Goal: Task Accomplishment & Management: Use online tool/utility

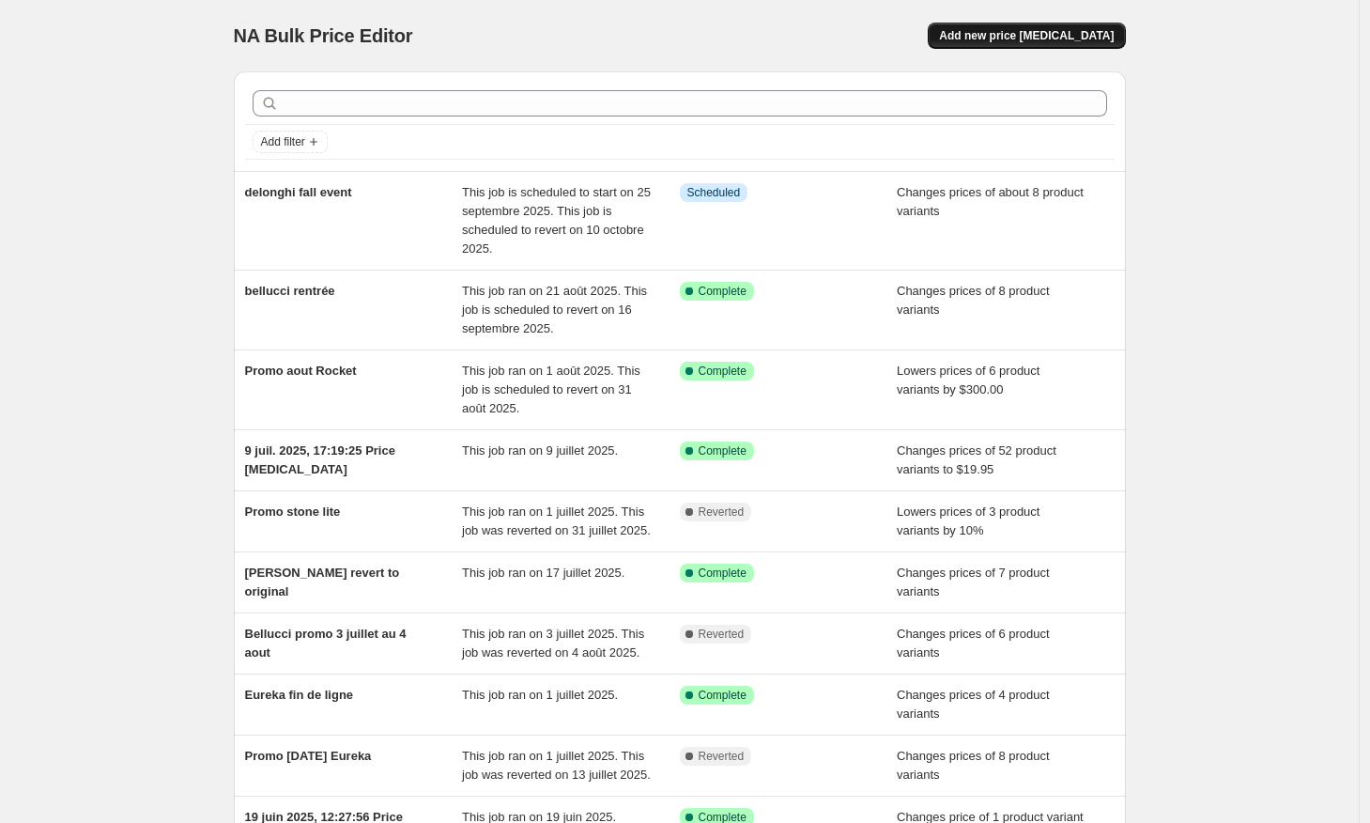
click at [1077, 30] on span "Add new price [MEDICAL_DATA]" at bounding box center [1026, 35] width 175 height 15
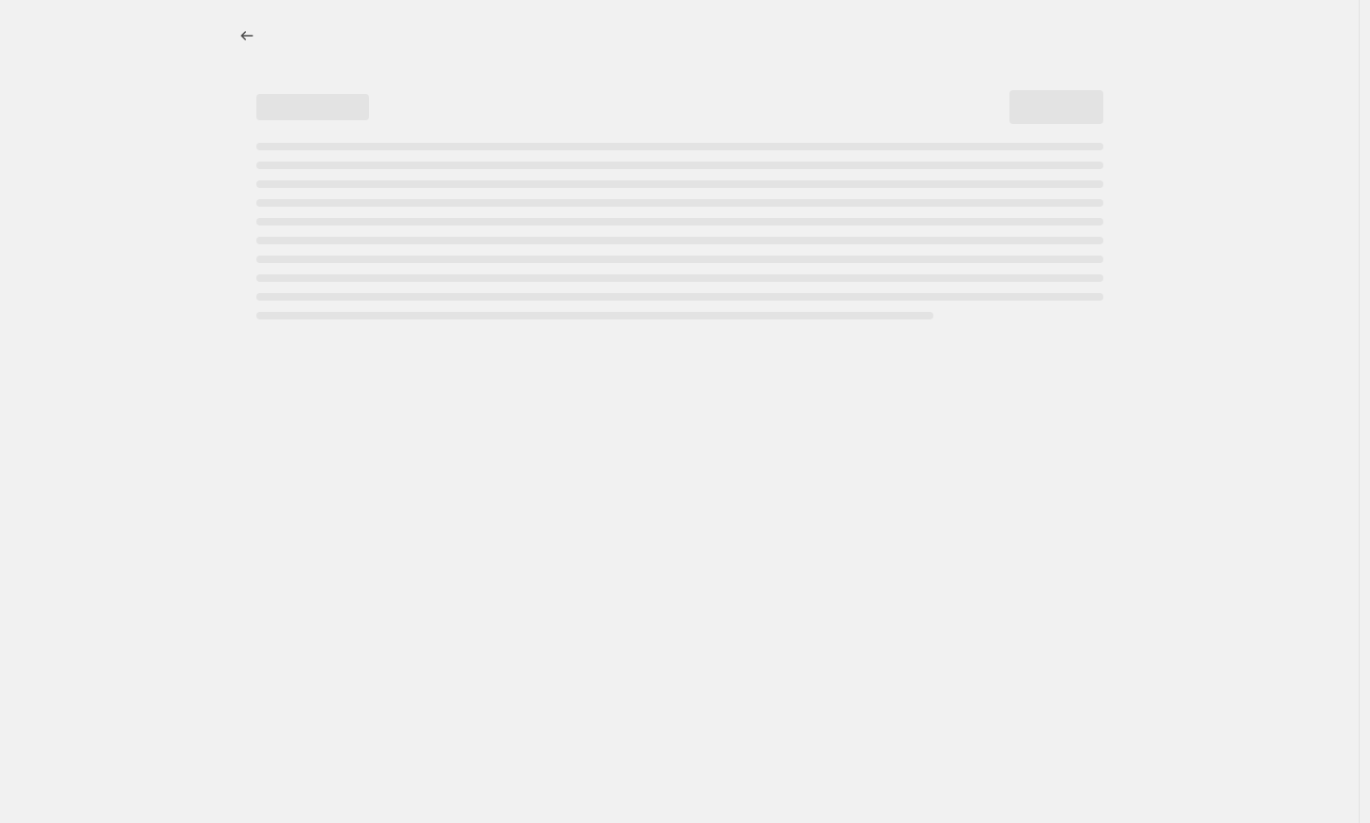
select select "percentage"
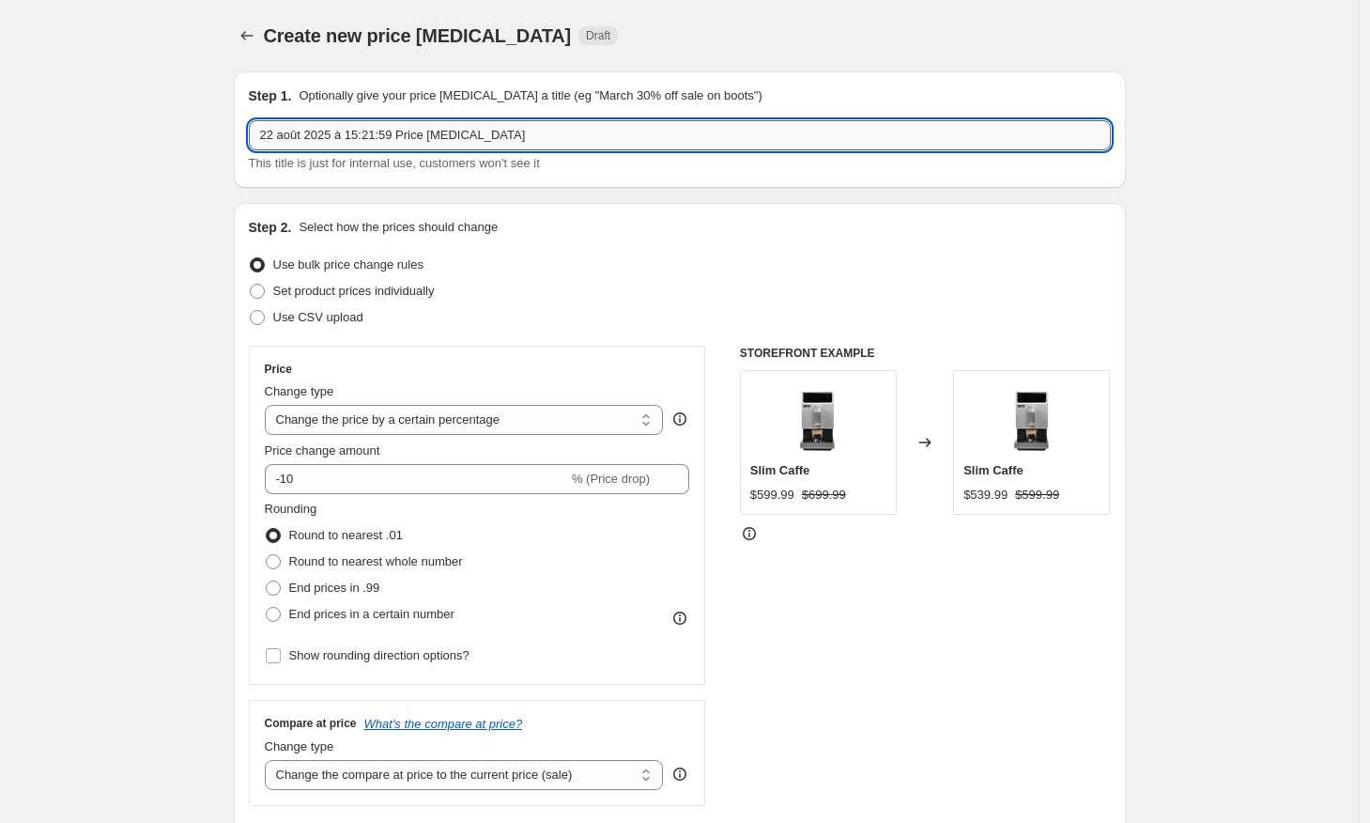
click at [429, 145] on input "22 août 2025 à 15:21:59 Price [MEDICAL_DATA]" at bounding box center [680, 135] width 862 height 30
type input "delonghi 28- 11 septembre"
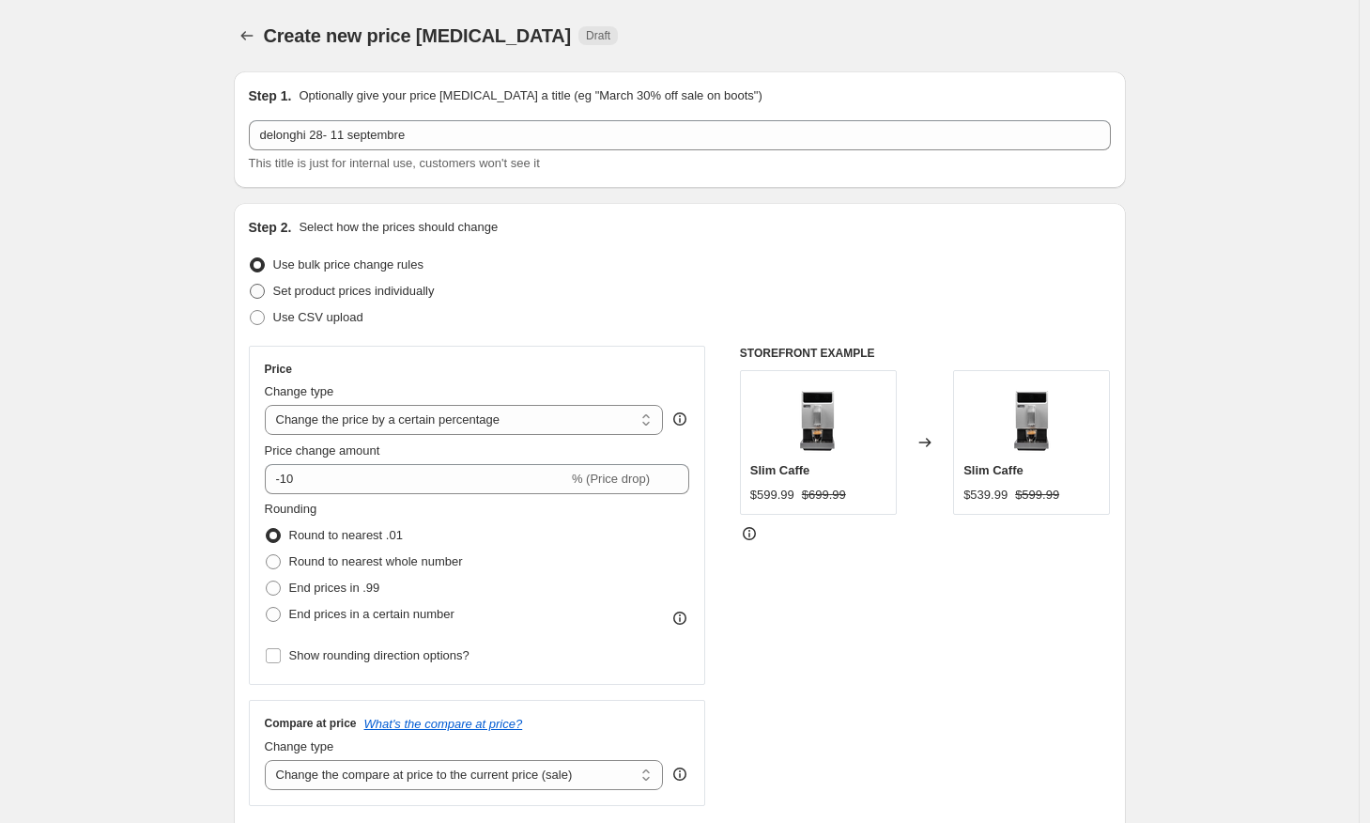
click at [264, 290] on span at bounding box center [257, 291] width 15 height 15
click at [251, 285] on input "Set product prices individually" at bounding box center [250, 284] width 1 height 1
radio input "true"
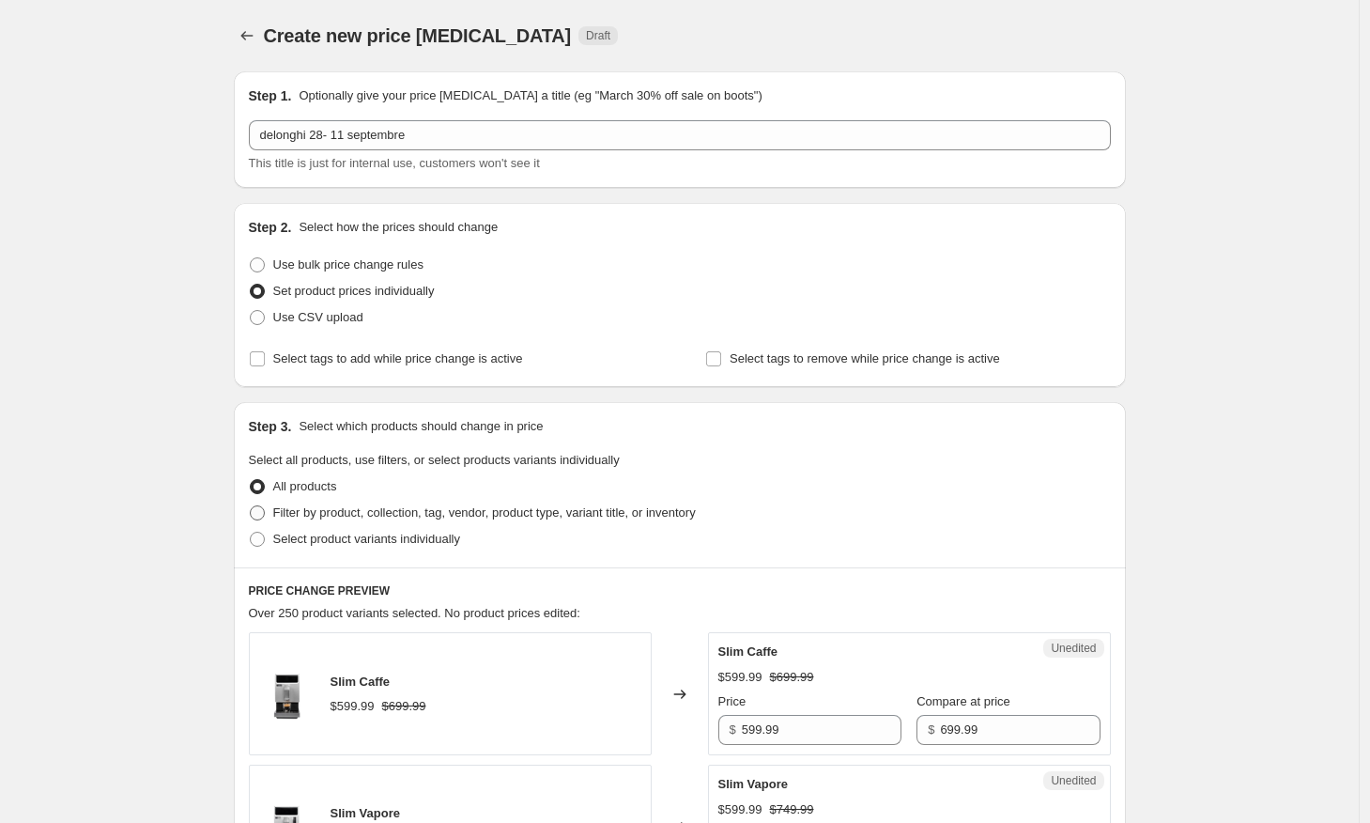
click at [263, 511] on span at bounding box center [257, 512] width 15 height 15
click at [251, 506] on input "Filter by product, collection, tag, vendor, product type, variant title, or inv…" at bounding box center [250, 505] width 1 height 1
radio input "true"
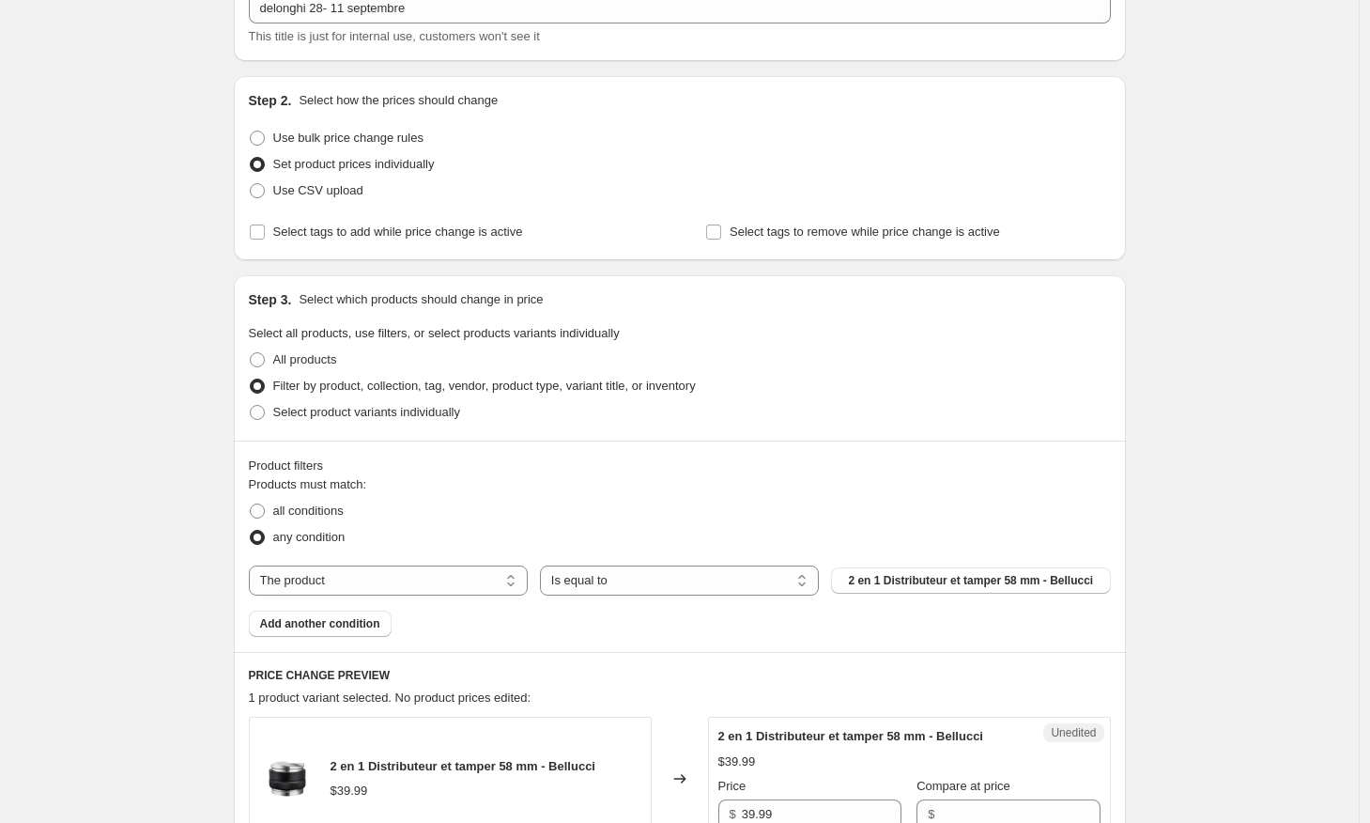
scroll to position [135, 0]
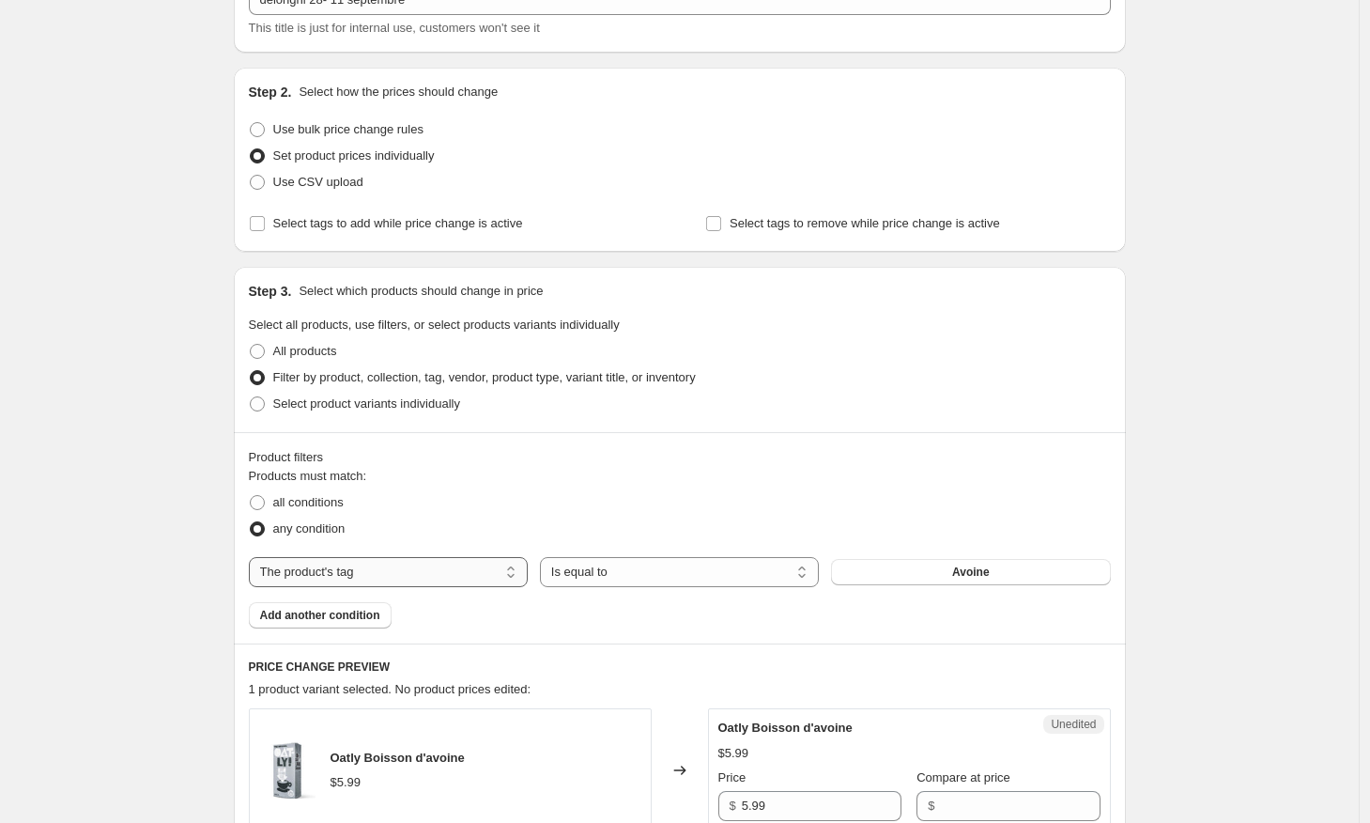
select select "vendor"
click at [874, 570] on button "1883 Maison Routin" at bounding box center [970, 572] width 279 height 26
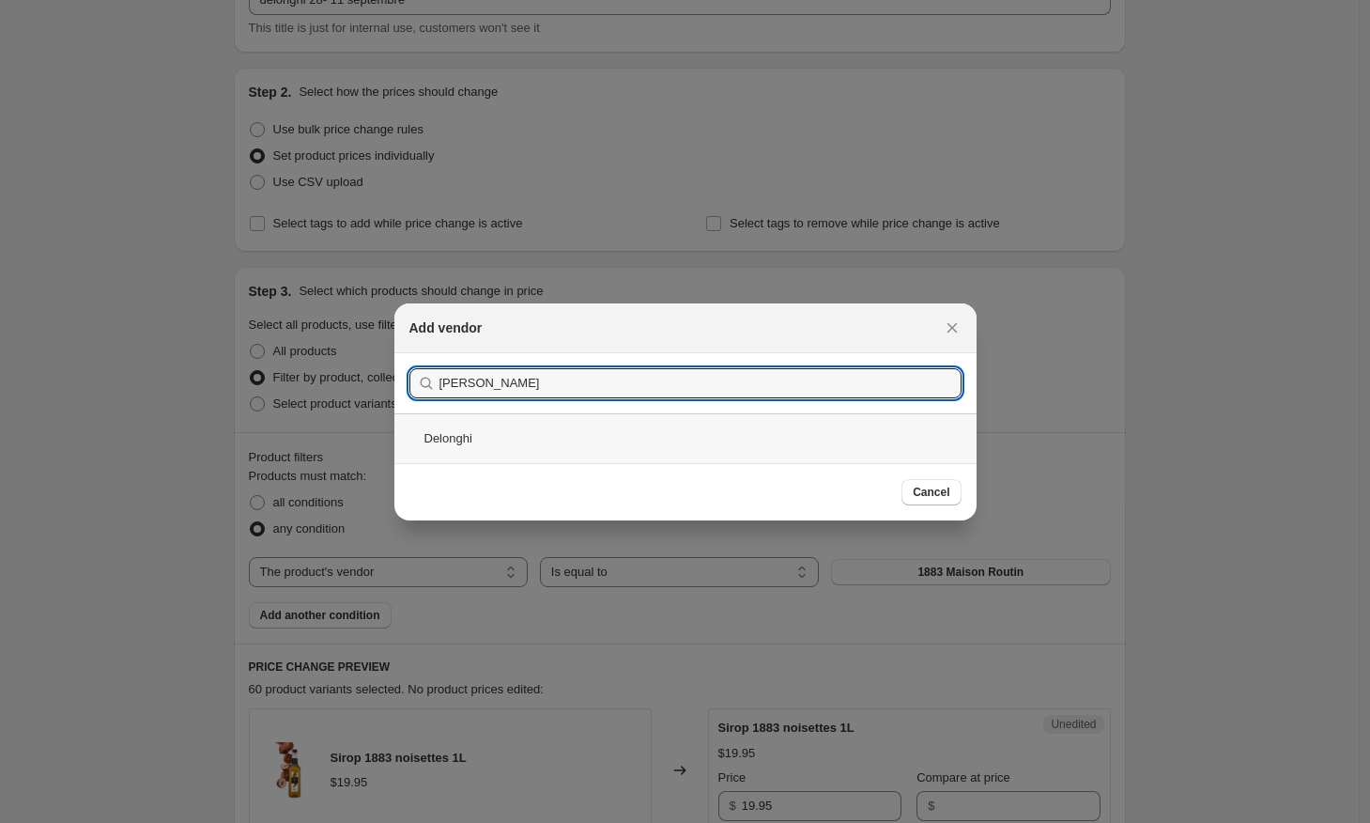
type input "[PERSON_NAME]"
click at [469, 442] on div "Delonghi" at bounding box center [685, 438] width 582 height 50
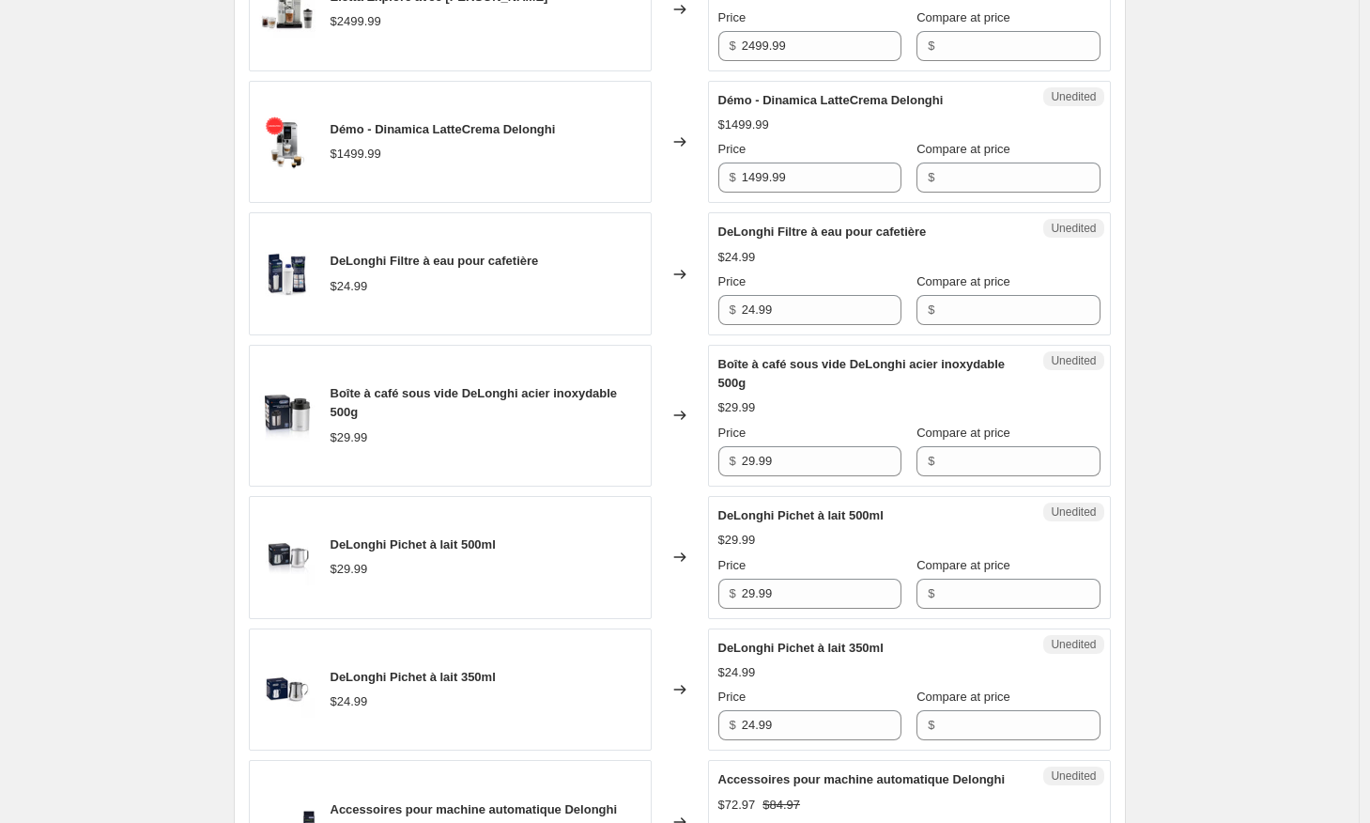
scroll to position [1186, 0]
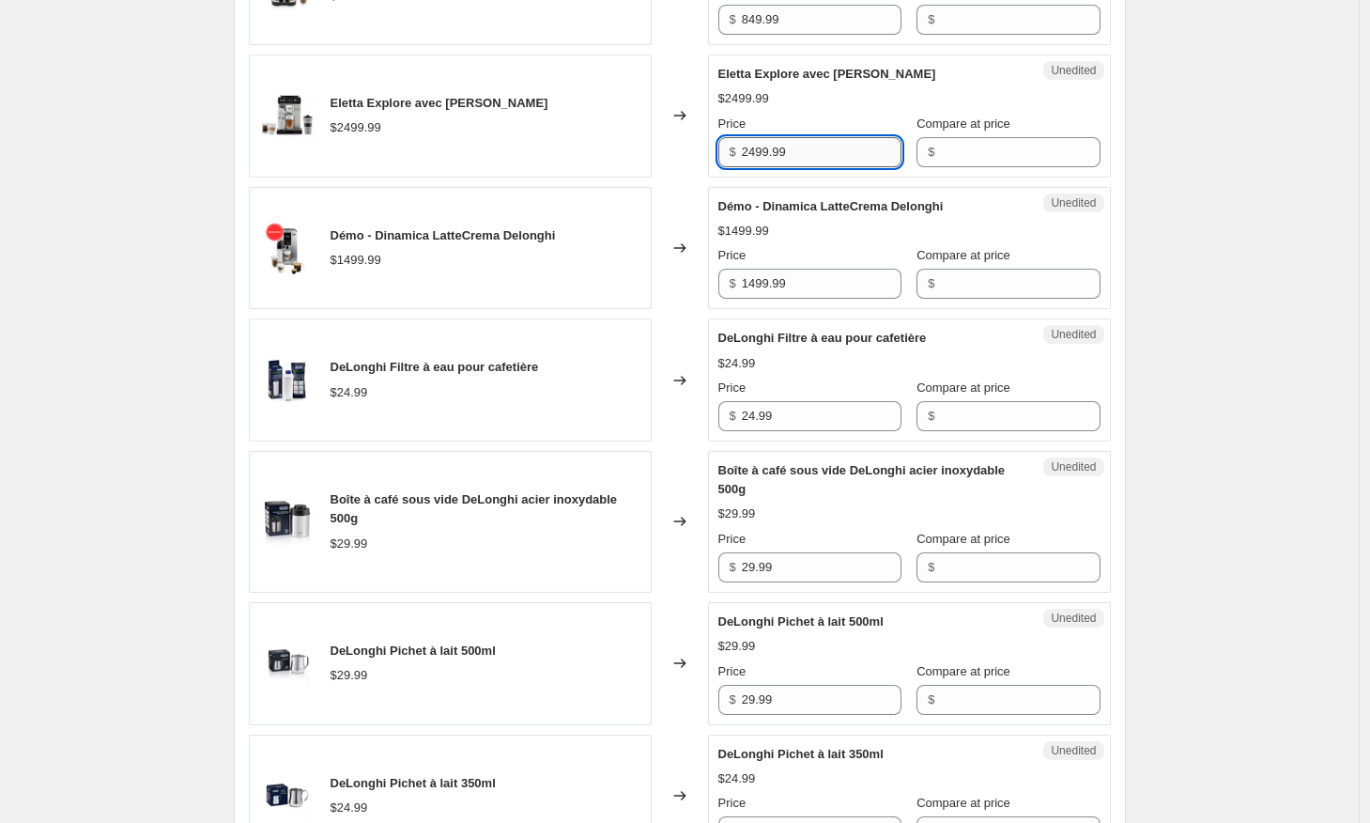
click at [807, 156] on input "2499.99" at bounding box center [822, 152] width 160 height 30
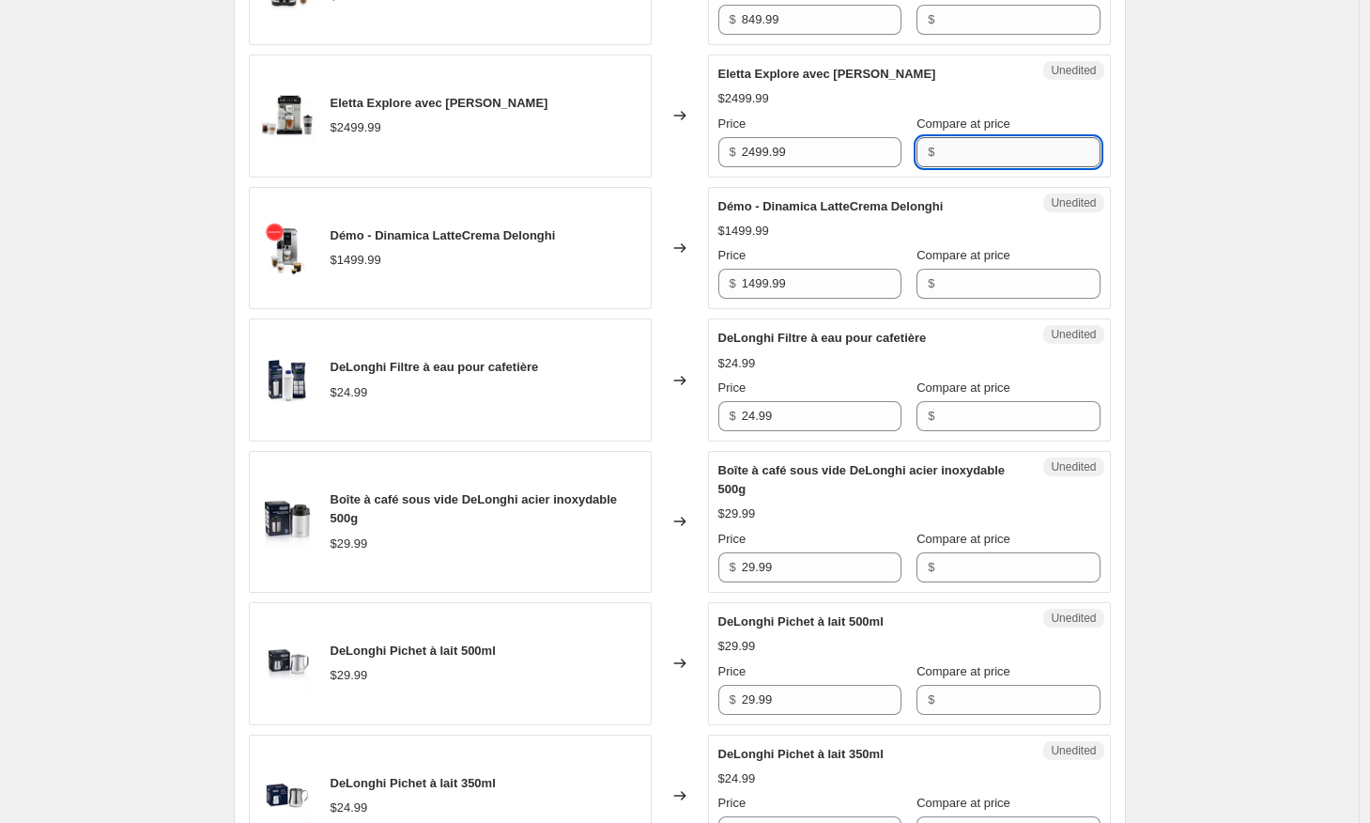
click at [965, 158] on input "Compare at price" at bounding box center [1020, 152] width 160 height 30
paste input "2499.99"
type input "2499.99"
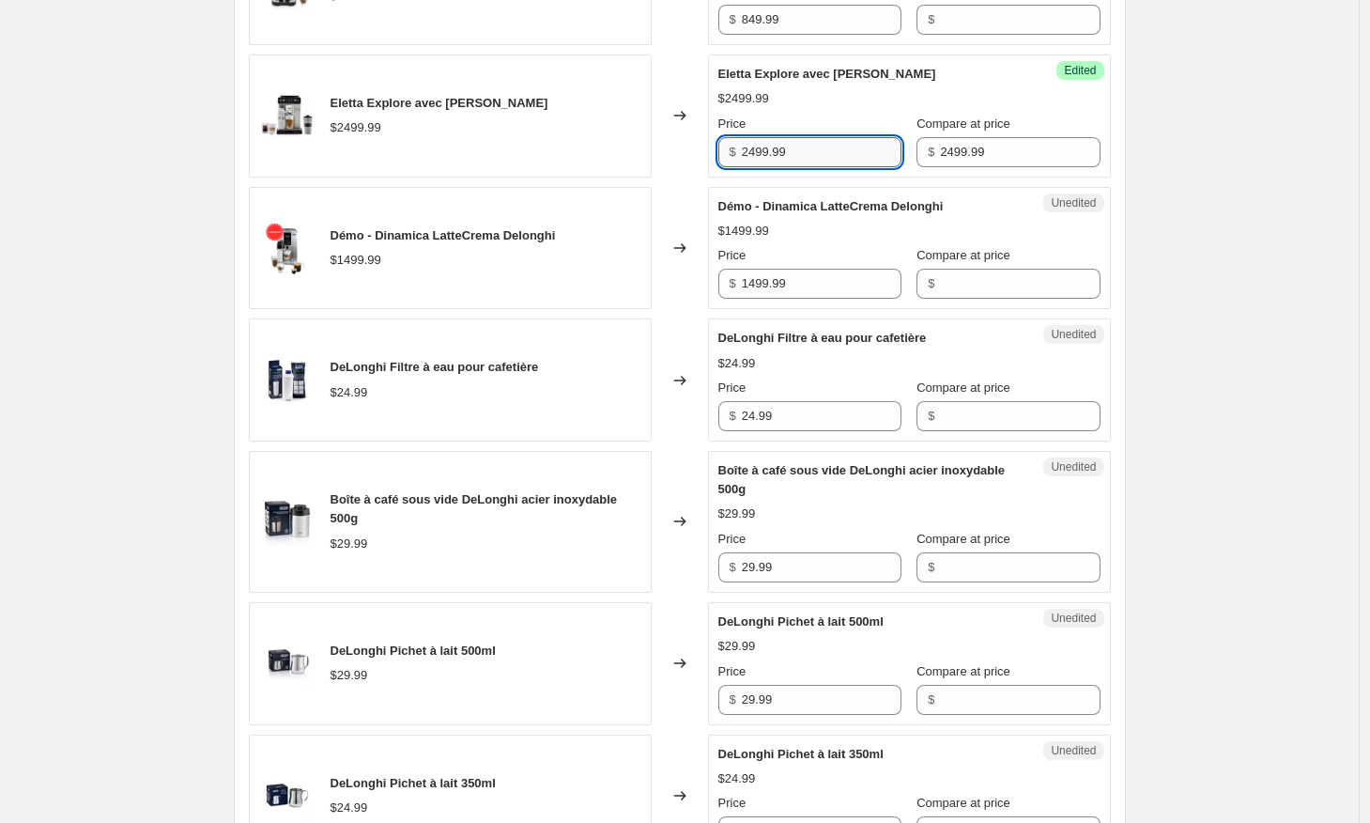
click at [846, 155] on input "2499.99" at bounding box center [822, 152] width 160 height 30
type input "1999.99"
click at [687, 150] on div "Changed to" at bounding box center [680, 115] width 56 height 123
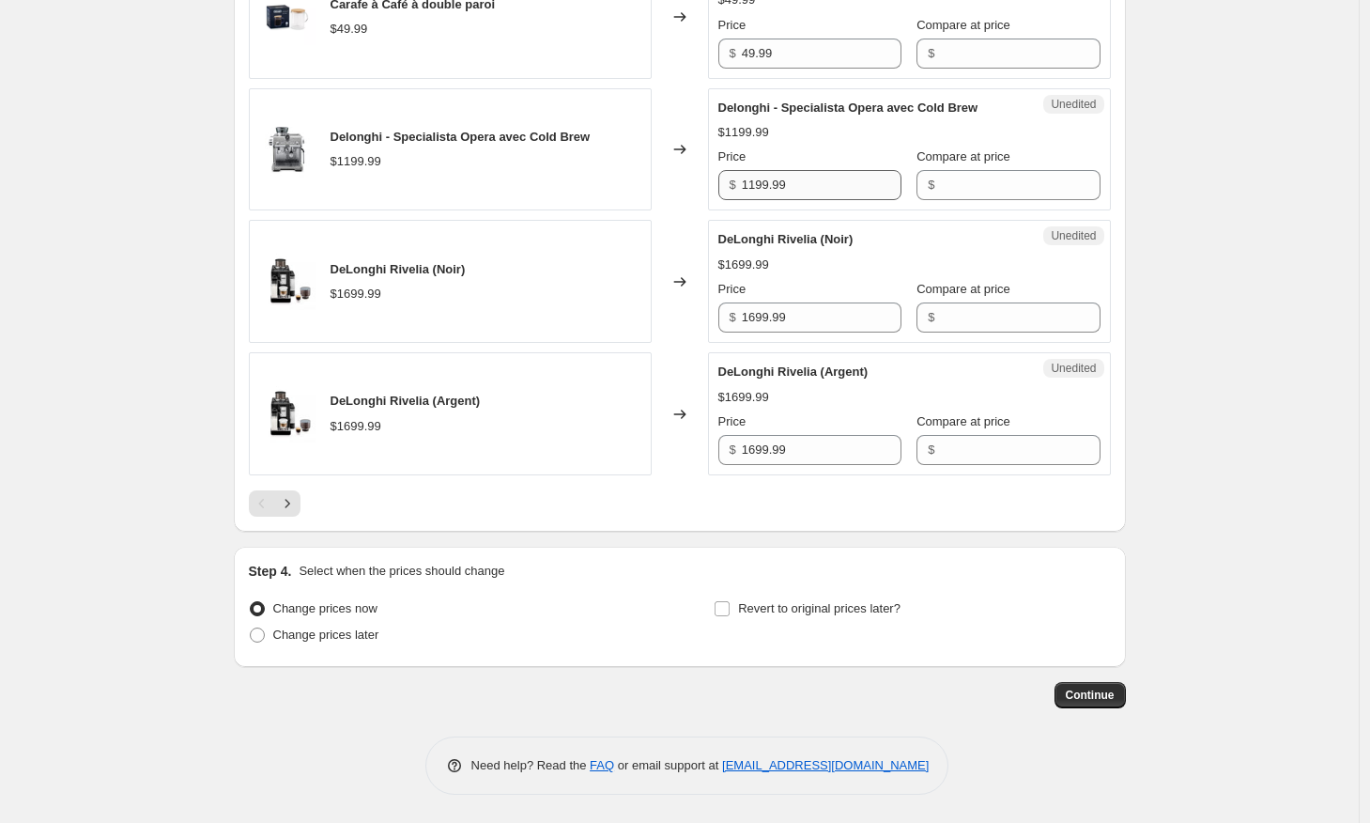
scroll to position [3060, 0]
click at [824, 190] on input "1199.99" at bounding box center [822, 185] width 160 height 30
click at [977, 192] on input "Compare at price" at bounding box center [1020, 185] width 160 height 30
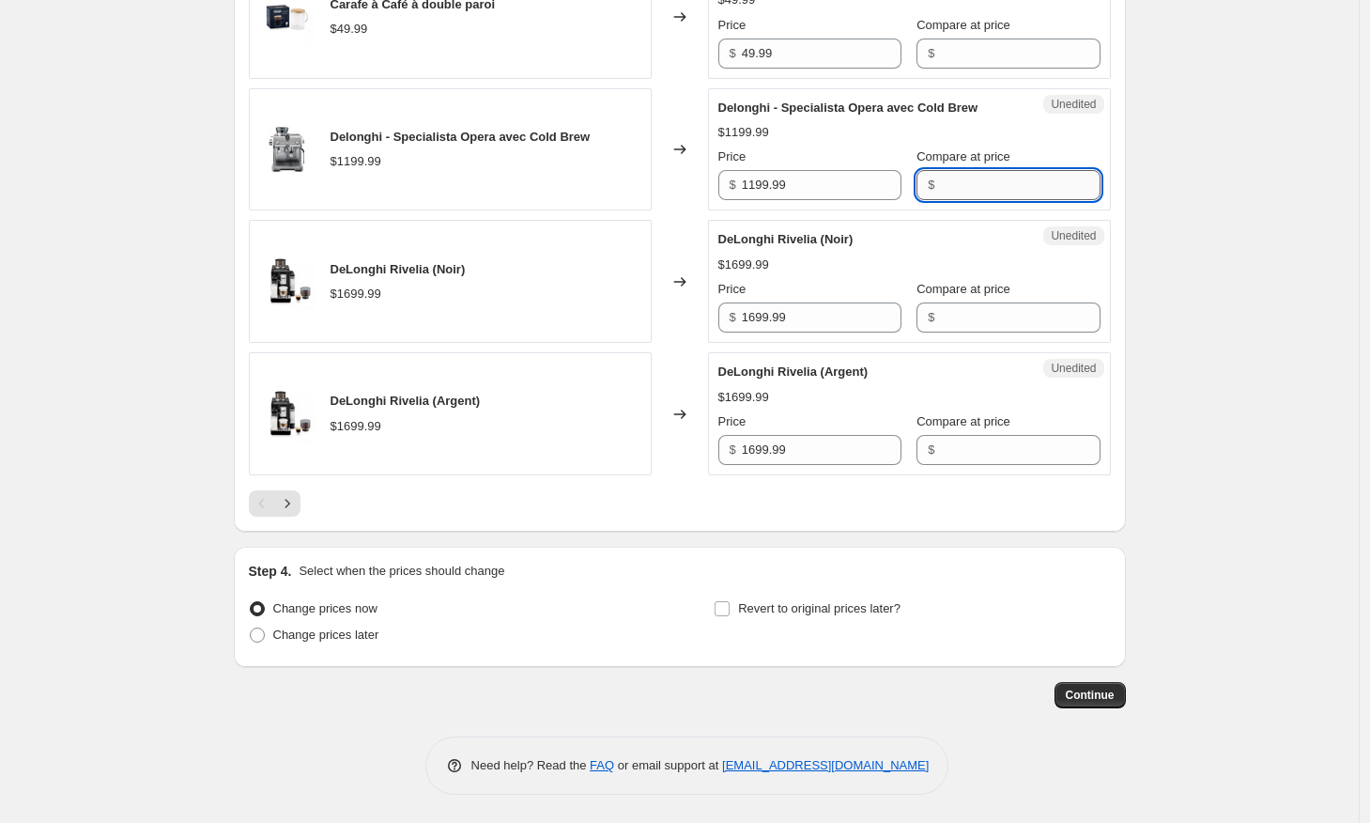
paste input "1199.99"
type input "1199.99"
click at [801, 189] on input "1199.99" at bounding box center [822, 185] width 160 height 30
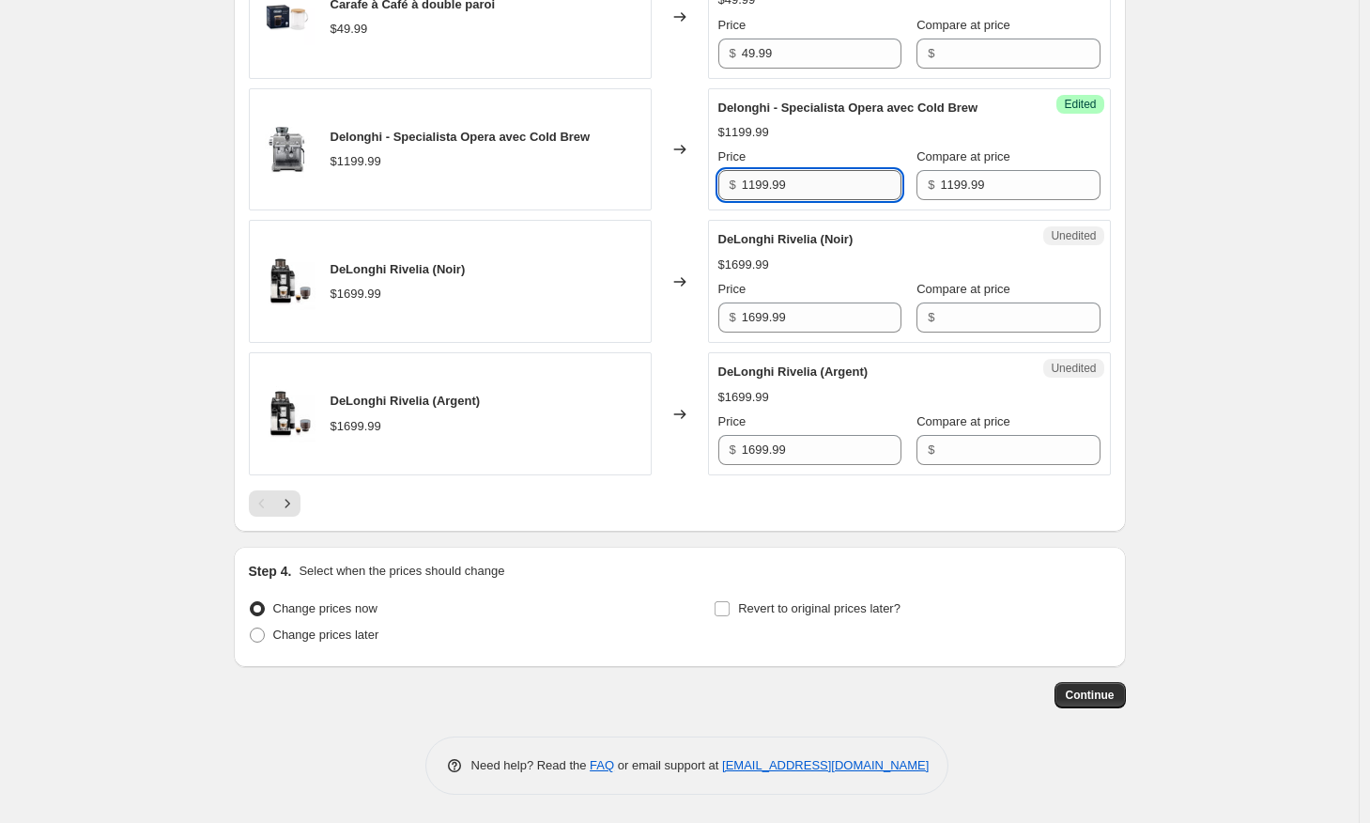
click at [801, 189] on input "1199.99" at bounding box center [822, 185] width 160 height 30
click at [759, 185] on input "1199.99" at bounding box center [822, 185] width 160 height 30
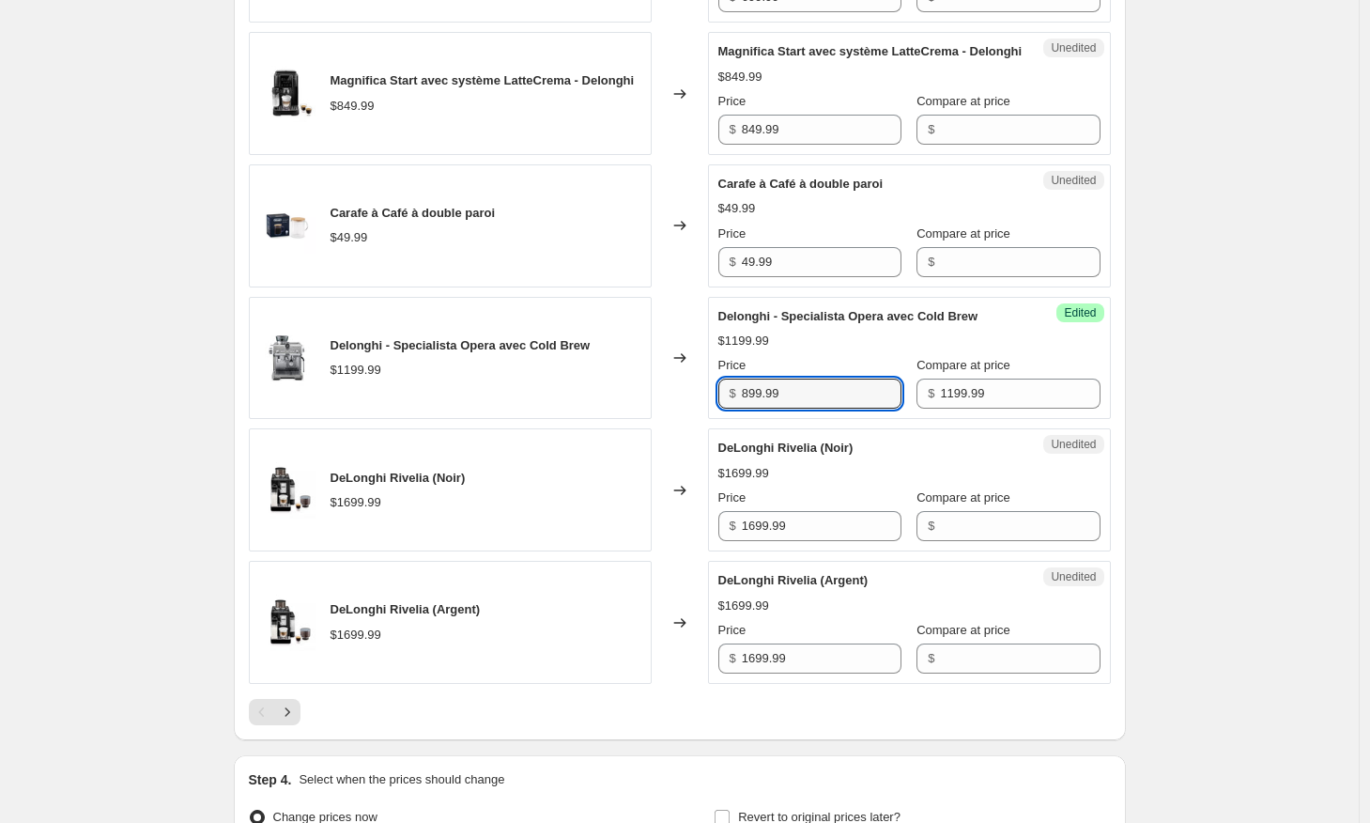
scroll to position [2813, 0]
type input "899.99"
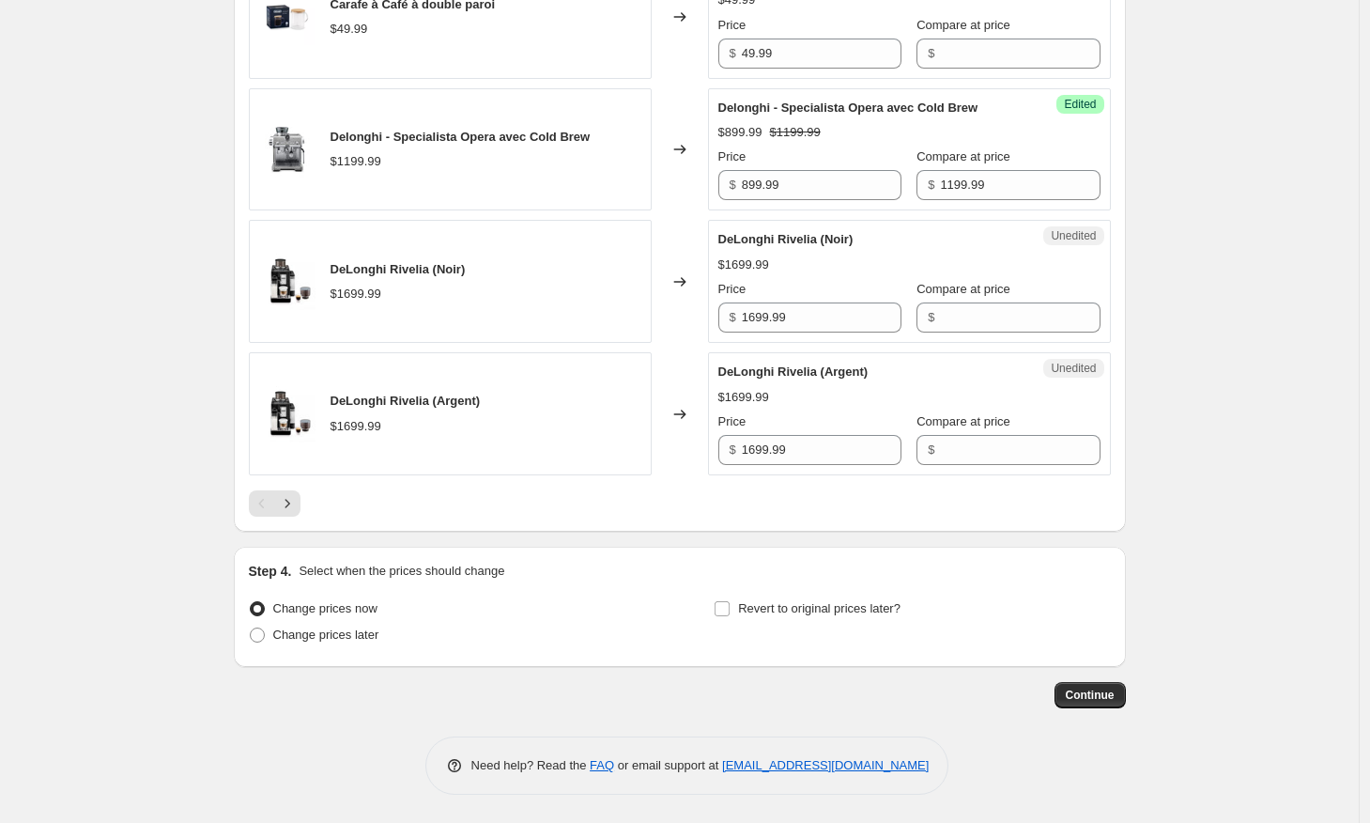
scroll to position [3060, 0]
click at [258, 640] on span at bounding box center [257, 634] width 15 height 15
click at [251, 628] on input "Change prices later" at bounding box center [250, 627] width 1 height 1
radio input "true"
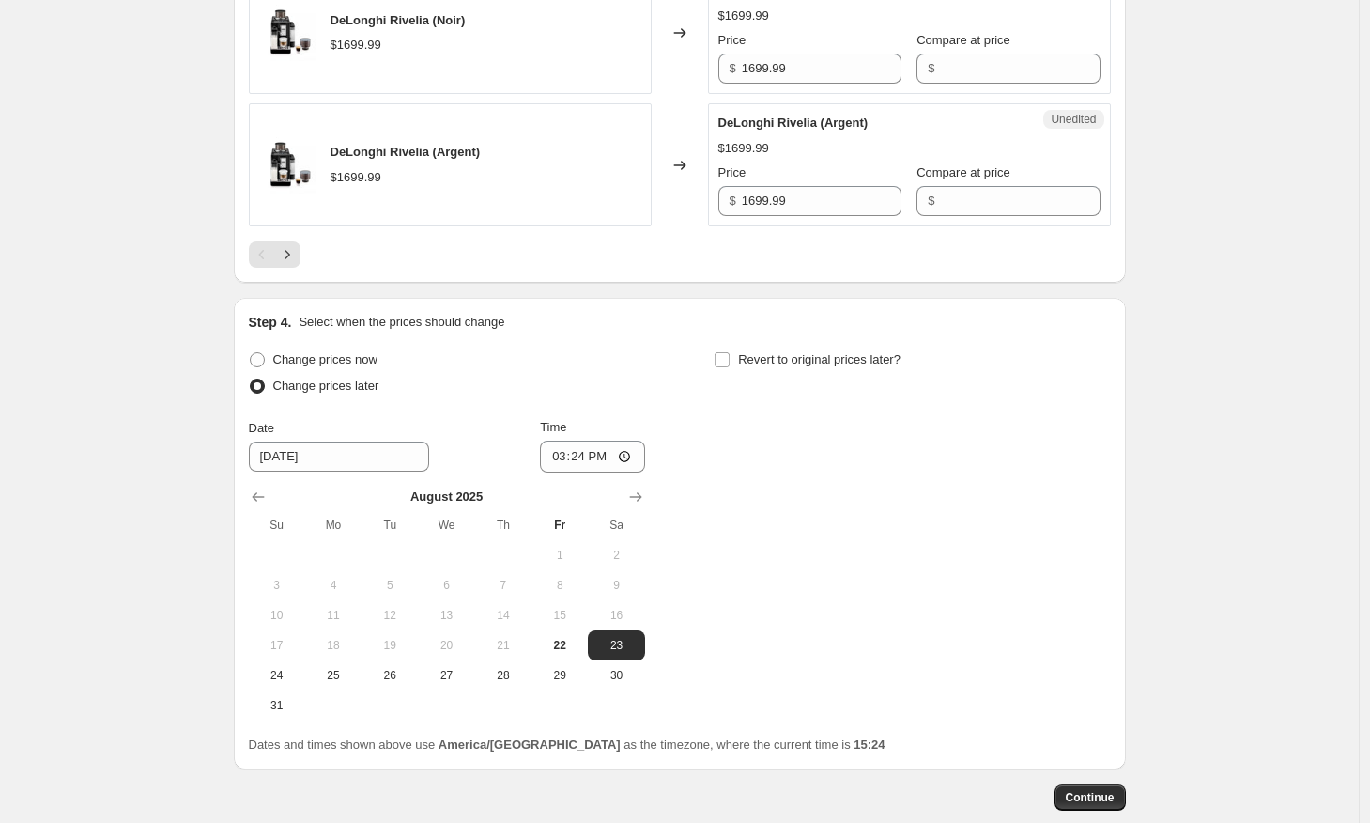
scroll to position [3285, 0]
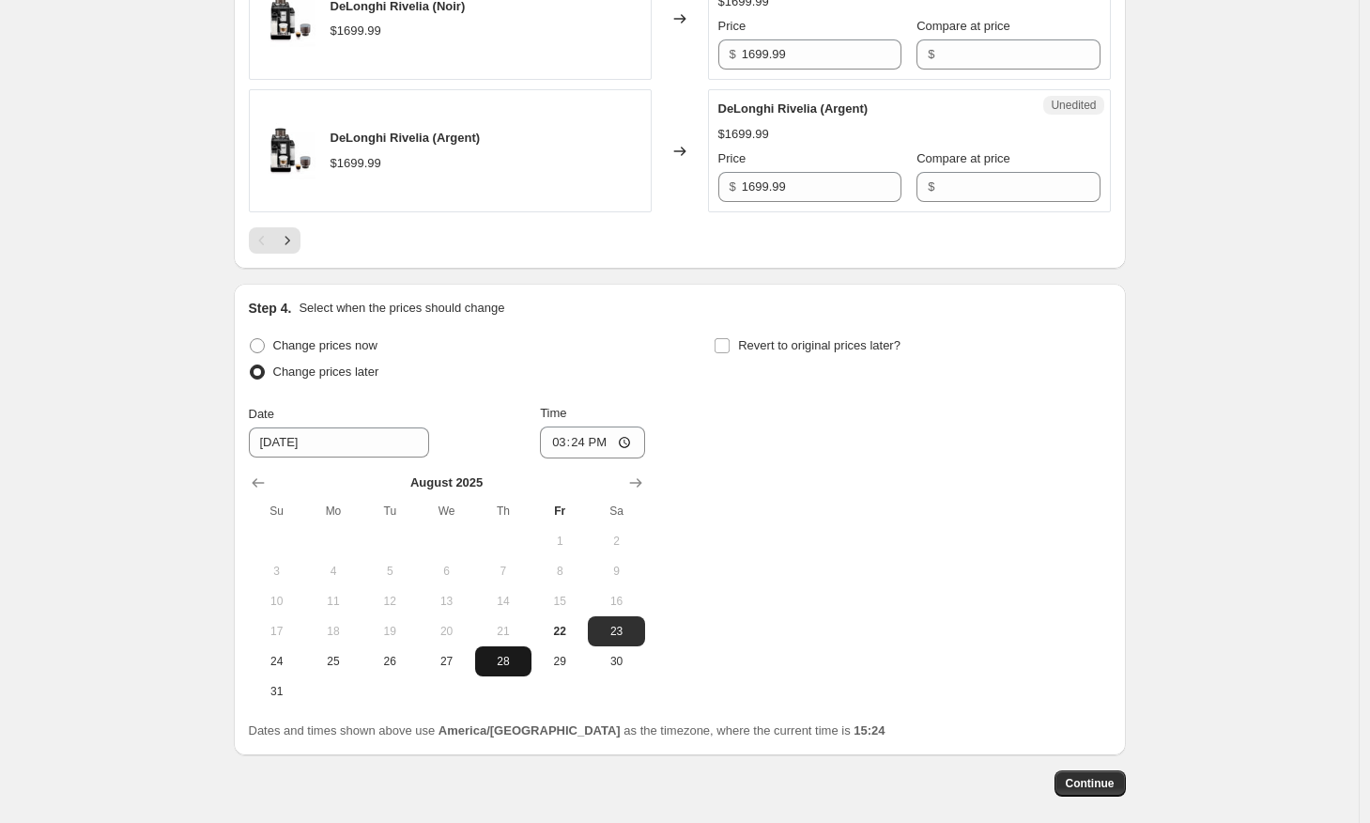
click at [502, 669] on span "28" at bounding box center [503, 661] width 41 height 15
type input "[DATE]"
click at [502, 669] on span "28" at bounding box center [503, 661] width 41 height 15
click at [725, 353] on input "Revert to original prices later?" at bounding box center [722, 345] width 15 height 15
checkbox input "true"
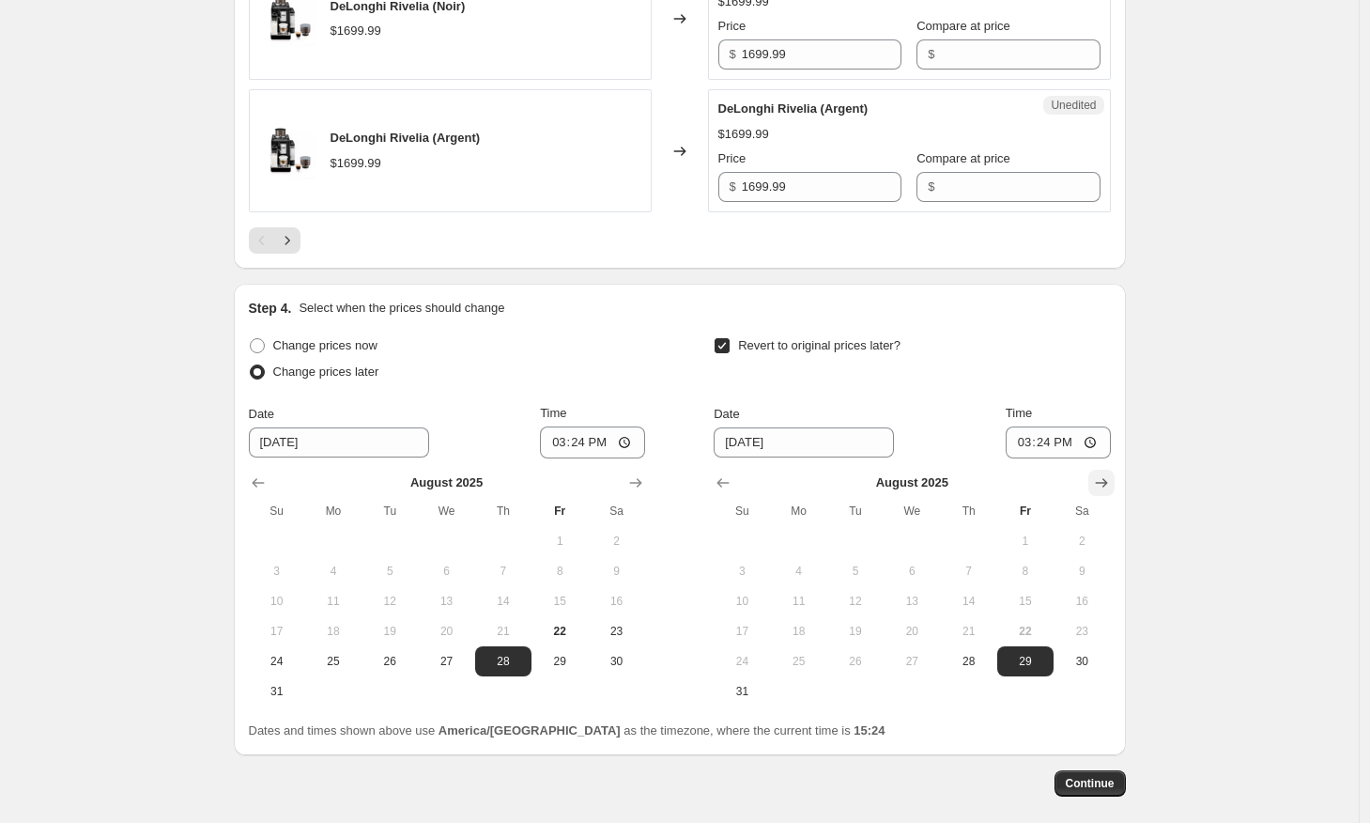
click at [1105, 492] on icon "Show next month, September 2025" at bounding box center [1101, 482] width 19 height 19
click at [1036, 579] on span "12" at bounding box center [1025, 571] width 41 height 15
type input "[DATE]"
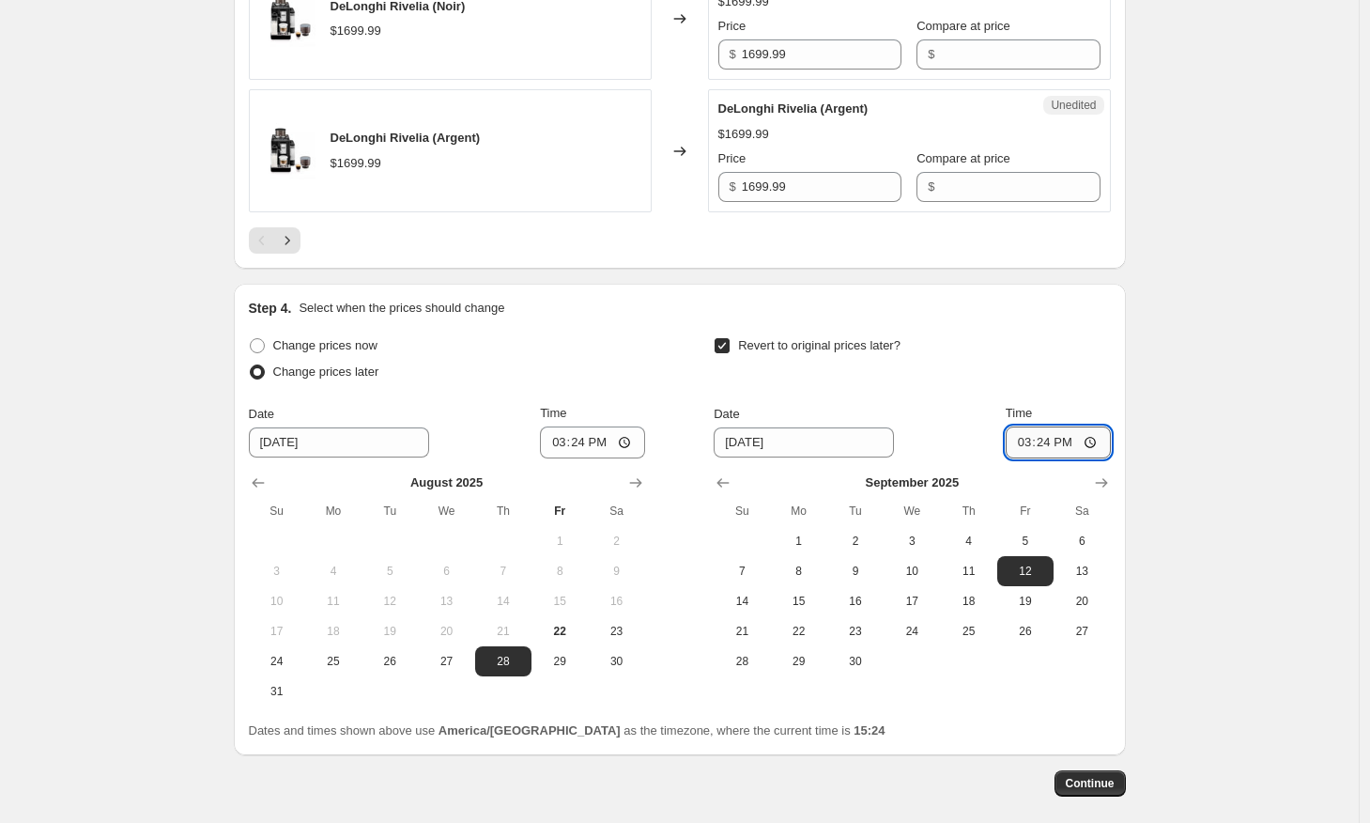
click at [1074, 458] on input "15:24" at bounding box center [1058, 442] width 105 height 32
click at [1097, 458] on input "00:24" at bounding box center [1058, 442] width 105 height 32
type input "00:00"
click at [377, 457] on input "[DATE]" at bounding box center [339, 442] width 180 height 30
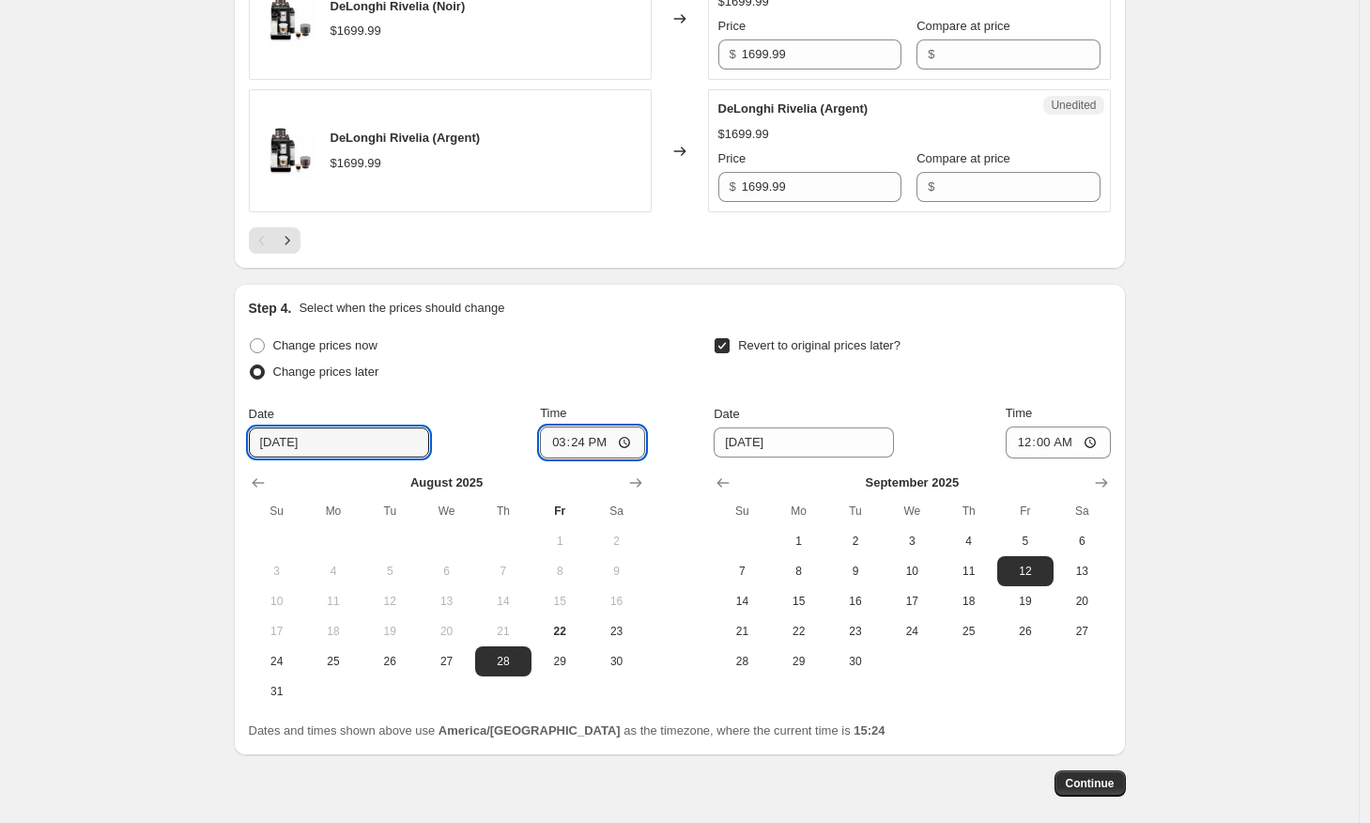
click at [603, 458] on input "15:24" at bounding box center [592, 442] width 105 height 32
click at [628, 458] on input "00:24" at bounding box center [592, 442] width 105 height 32
type input "00:00"
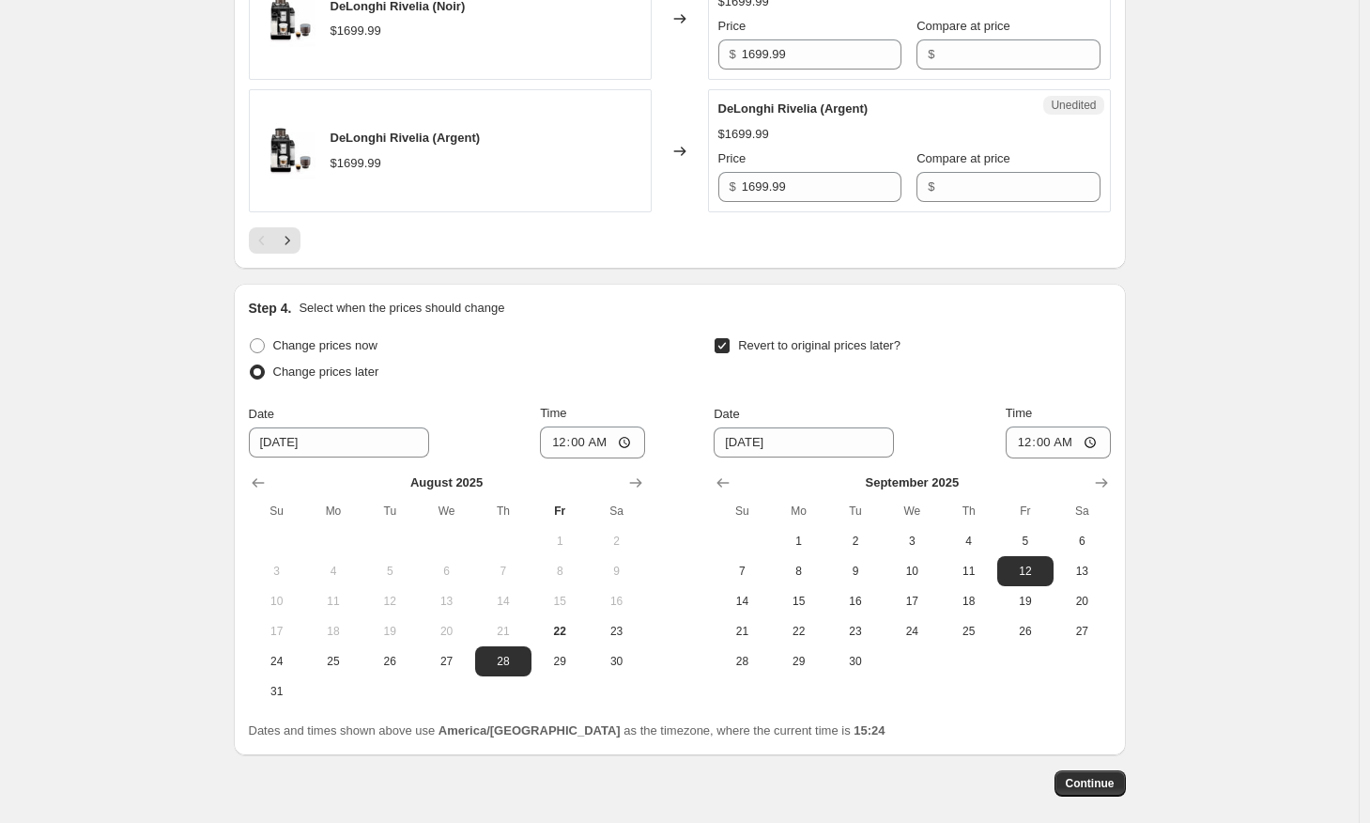
click at [579, 385] on div "Change prices later" at bounding box center [447, 372] width 396 height 26
click at [456, 669] on span "27" at bounding box center [445, 661] width 41 height 15
type input "[DATE]"
click at [607, 458] on input "00:00" at bounding box center [592, 442] width 105 height 32
click at [631, 458] on input "23:00" at bounding box center [592, 442] width 105 height 32
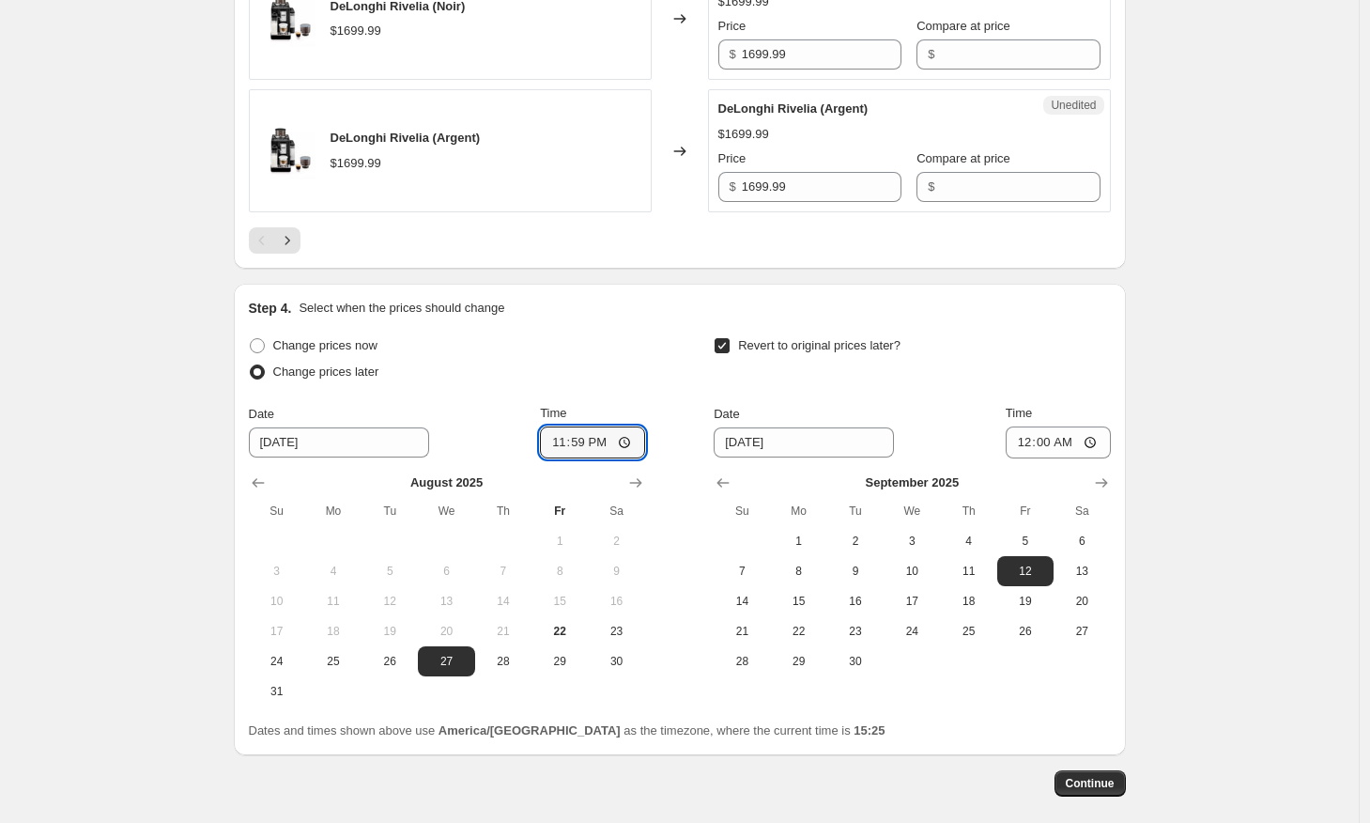
type input "23:59"
click at [548, 385] on div "Change prices later" at bounding box center [447, 372] width 396 height 26
click at [557, 385] on div "Change prices later" at bounding box center [447, 372] width 396 height 26
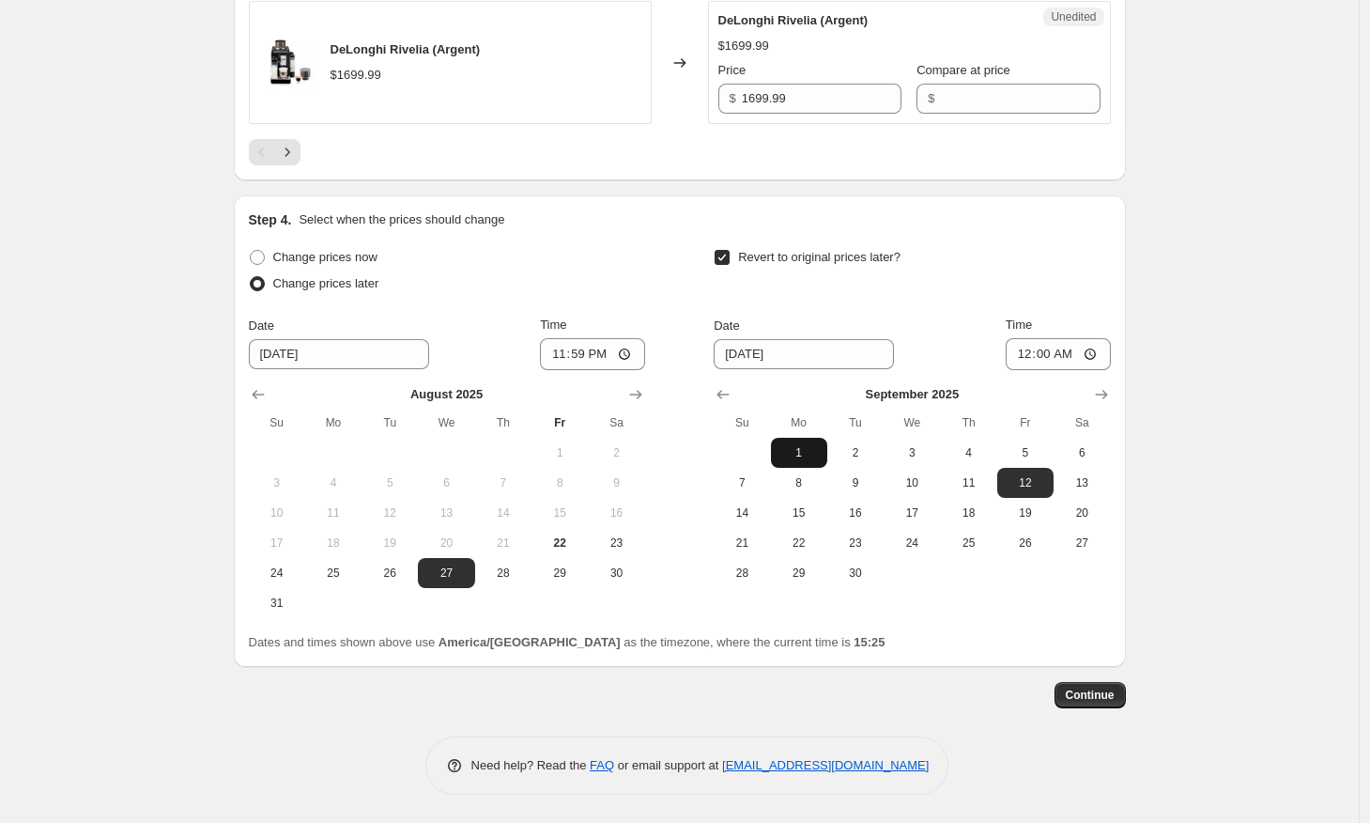
scroll to position [3413, 0]
click at [1118, 685] on button "Continue" at bounding box center [1090, 695] width 71 height 26
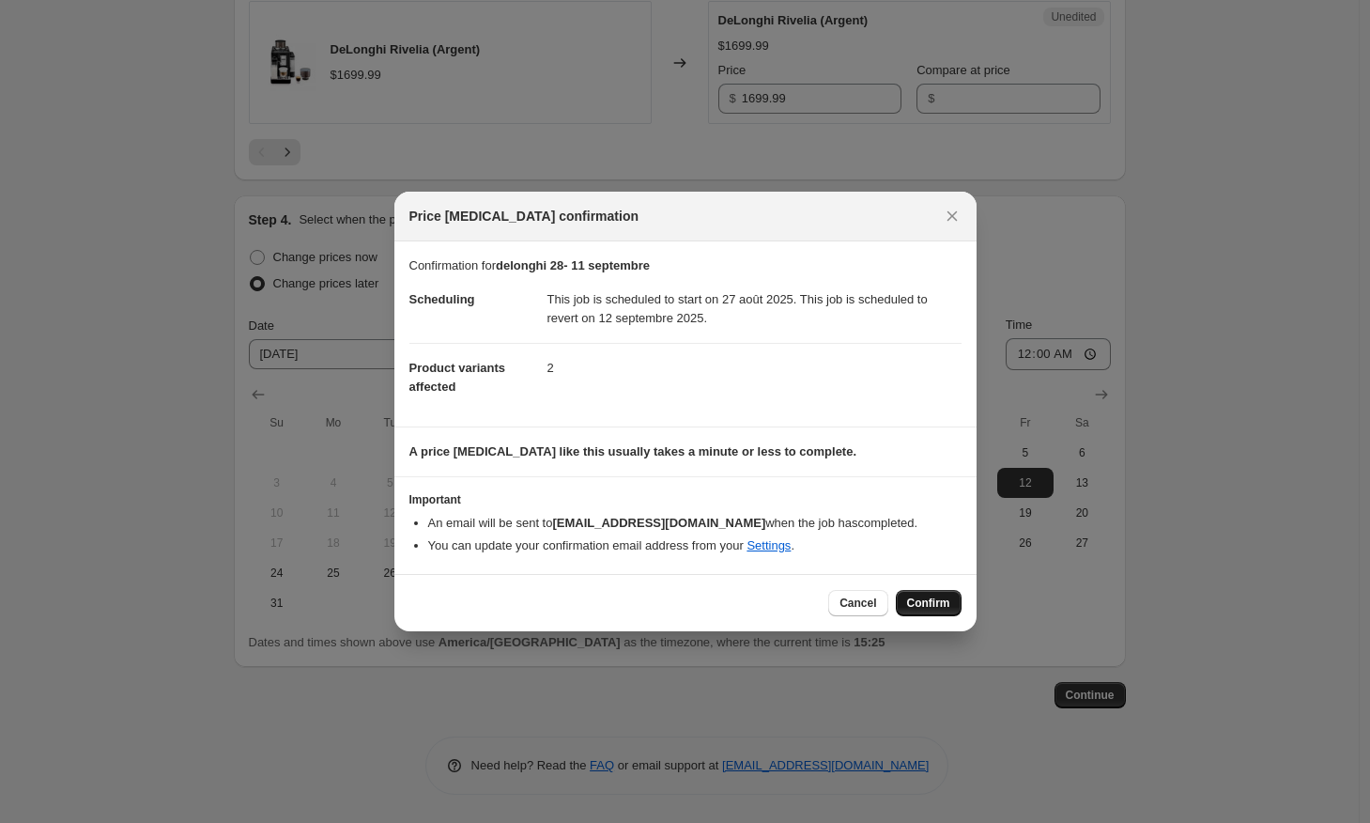
click at [941, 604] on span "Confirm" at bounding box center [928, 602] width 43 height 15
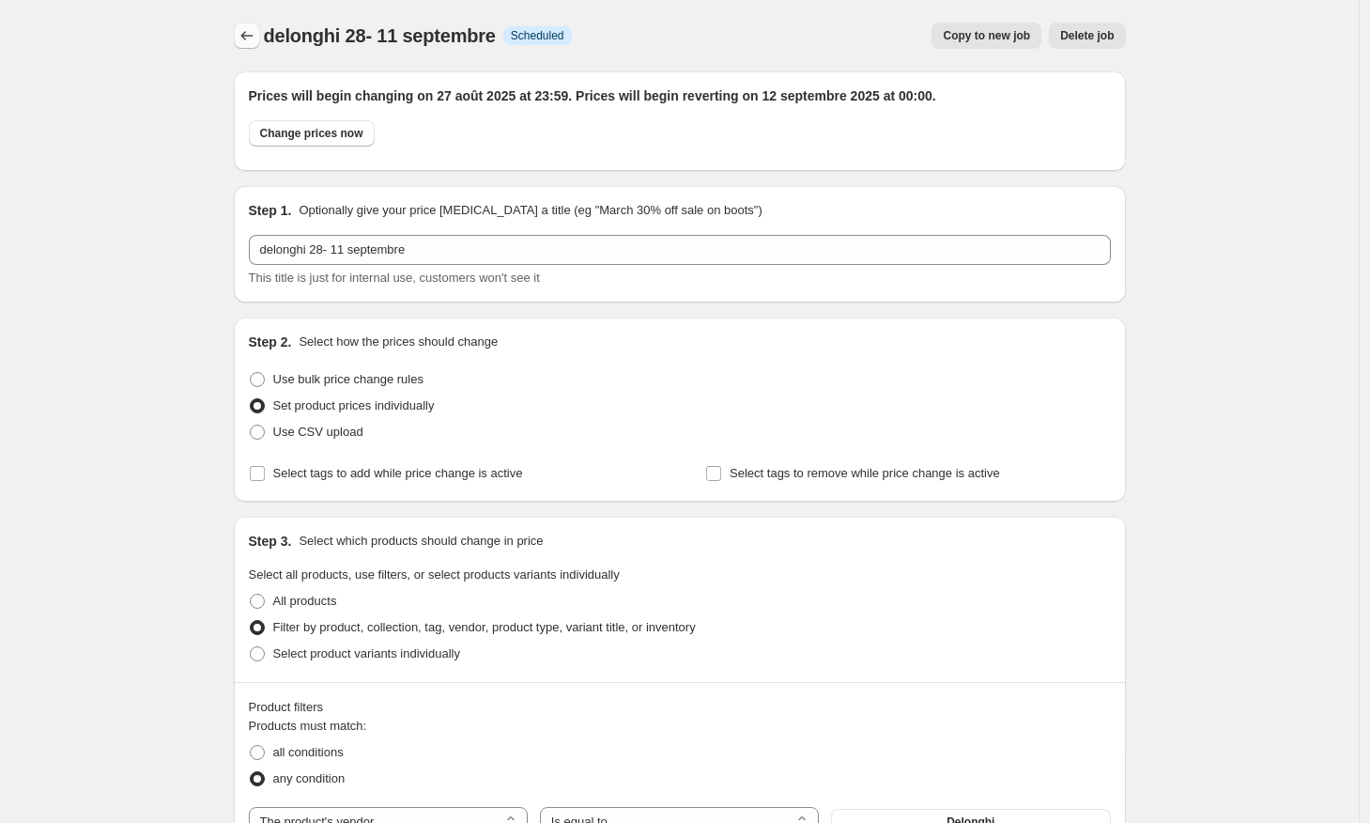
click at [252, 24] on button "Price change jobs" at bounding box center [247, 36] width 26 height 26
